Goal: Information Seeking & Learning: Learn about a topic

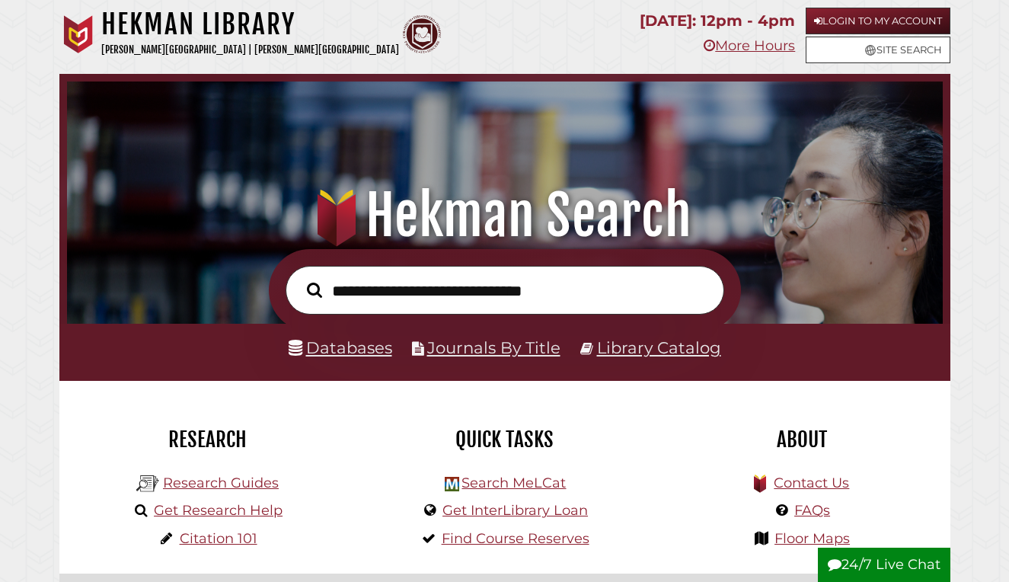
scroll to position [289, 868]
click at [354, 341] on link "Databases" at bounding box center [341, 347] width 104 height 20
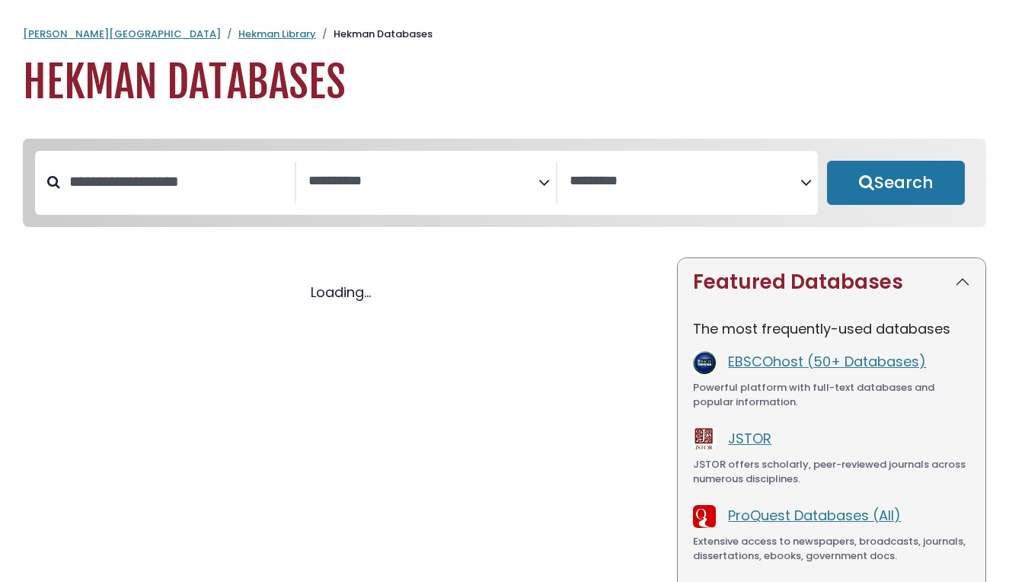
select select "Database Subject Filter"
select select "Database Vendors Filter"
select select "Database Subject Filter"
select select "Database Vendors Filter"
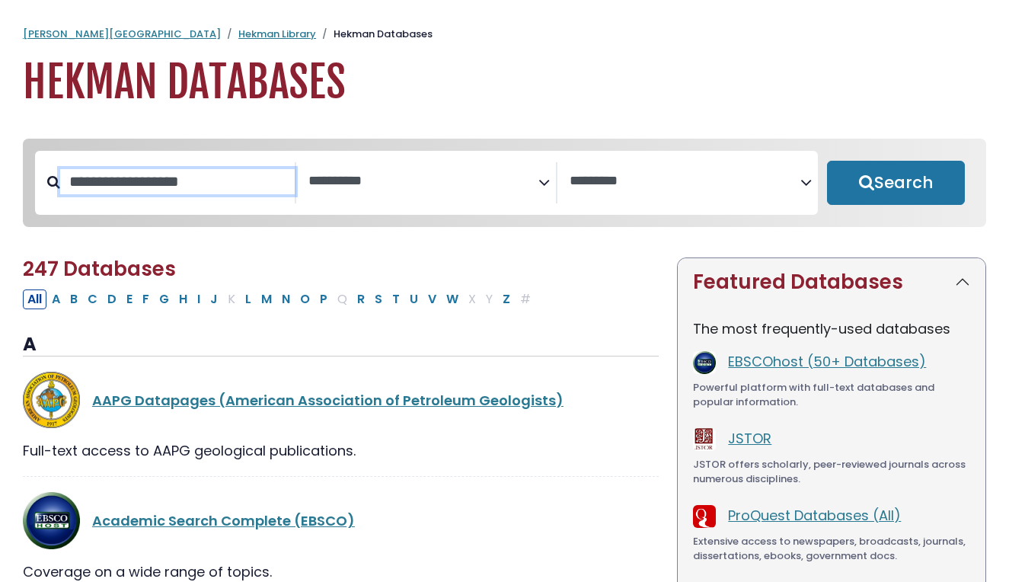
click at [230, 194] on input "Search database by title or keyword" at bounding box center [177, 181] width 235 height 25
type input "******"
click at [896, 184] on button "Search" at bounding box center [896, 183] width 139 height 44
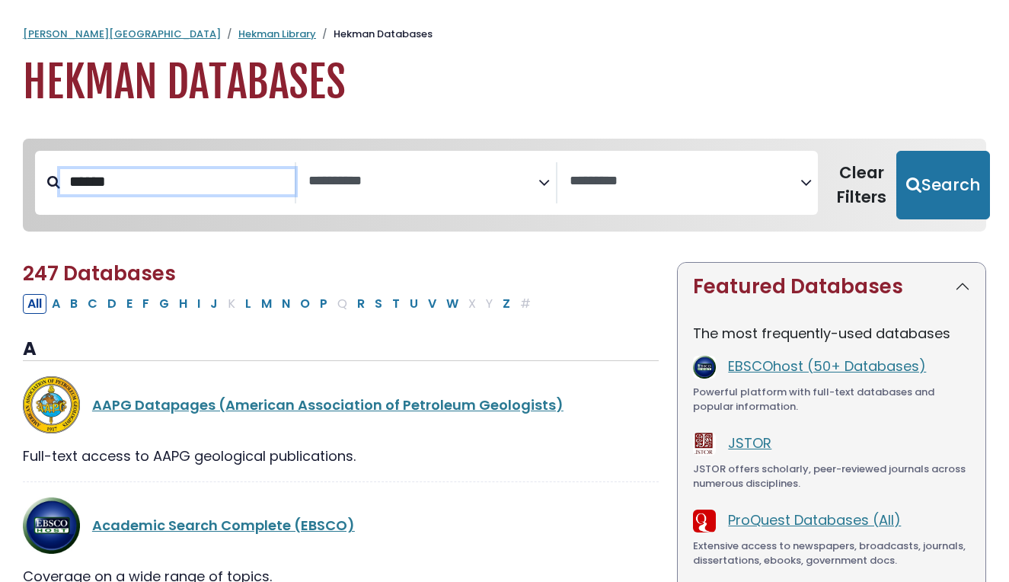
select select "Database Subject Filter"
select select "Database Vendors Filter"
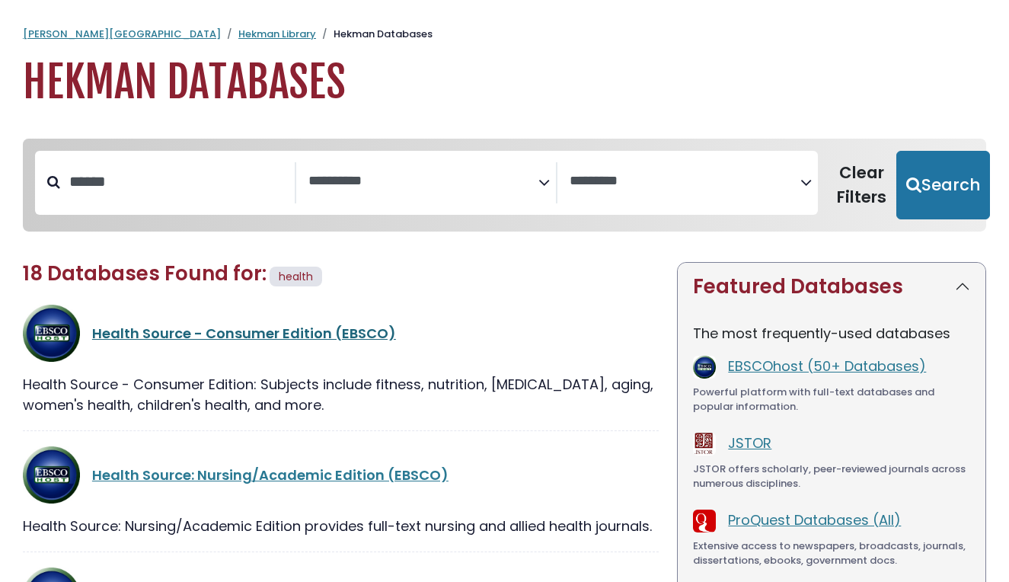
click at [159, 331] on link "Health Source - Consumer Edition (EBSCO)" at bounding box center [244, 333] width 304 height 19
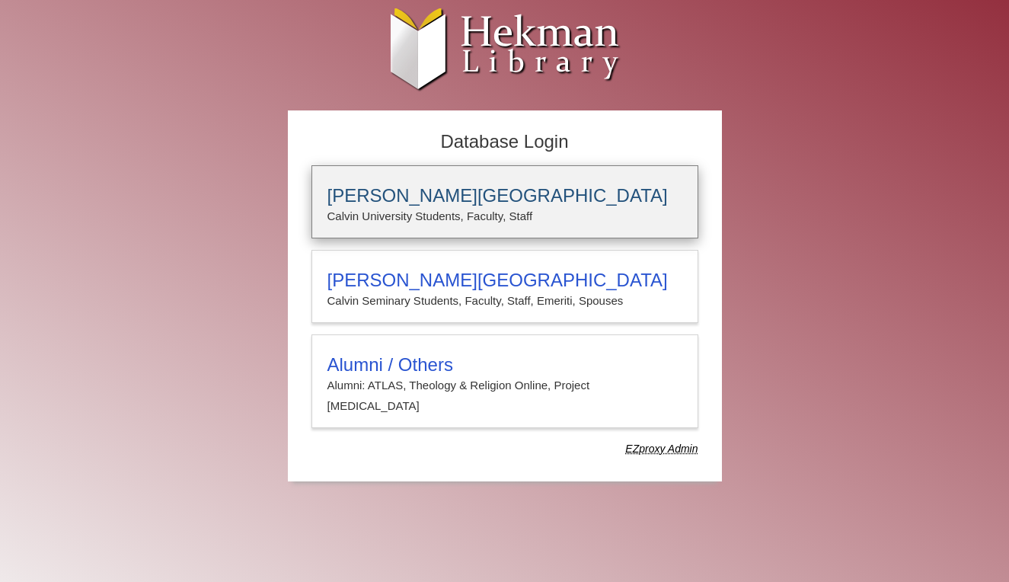
click at [414, 190] on h3 "[PERSON_NAME][GEOGRAPHIC_DATA]" at bounding box center [505, 195] width 355 height 21
